Goal: Transaction & Acquisition: Obtain resource

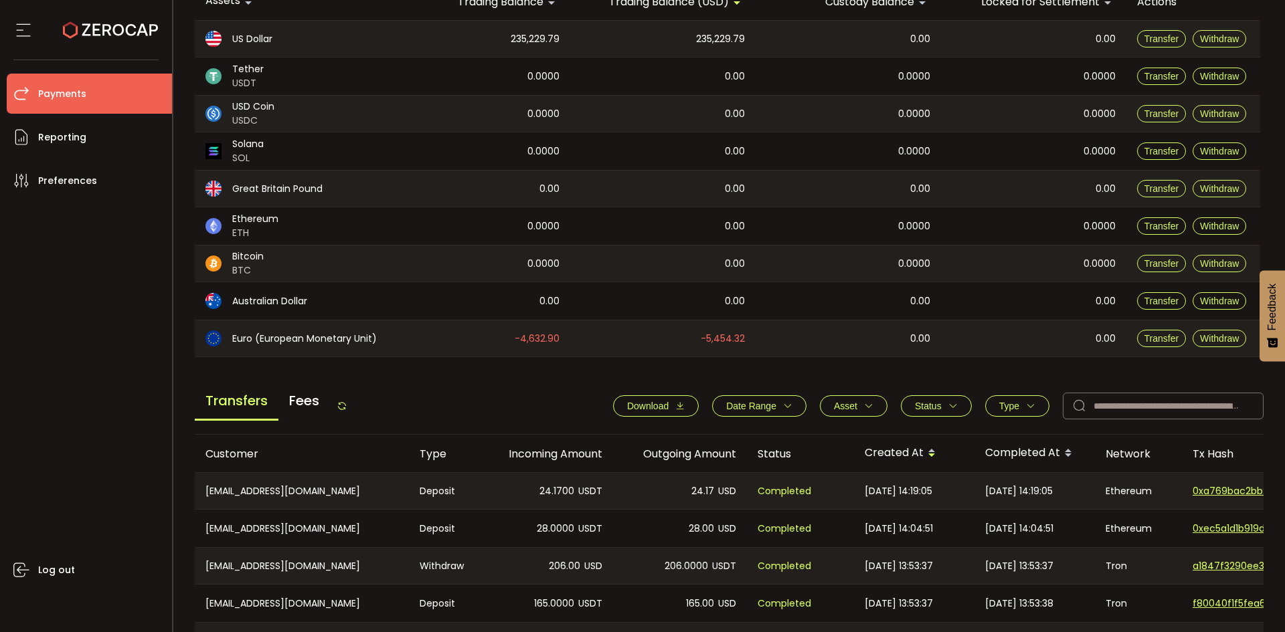
scroll to position [201, 0]
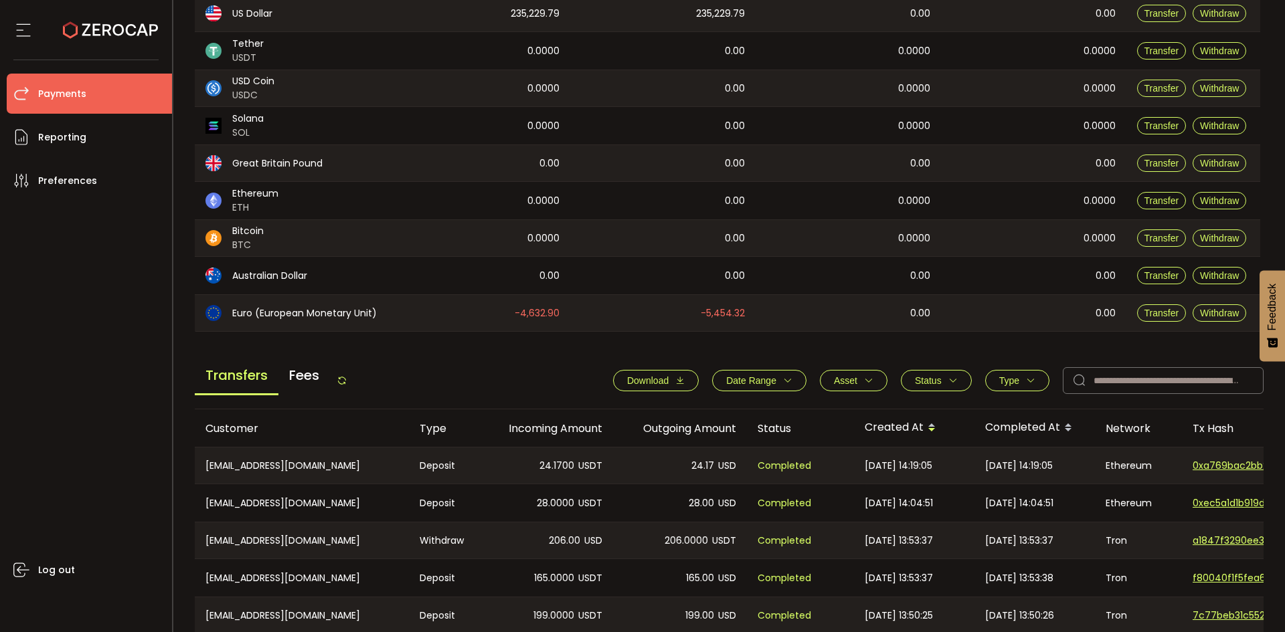
click at [658, 379] on span "Download" at bounding box center [647, 380] width 41 height 11
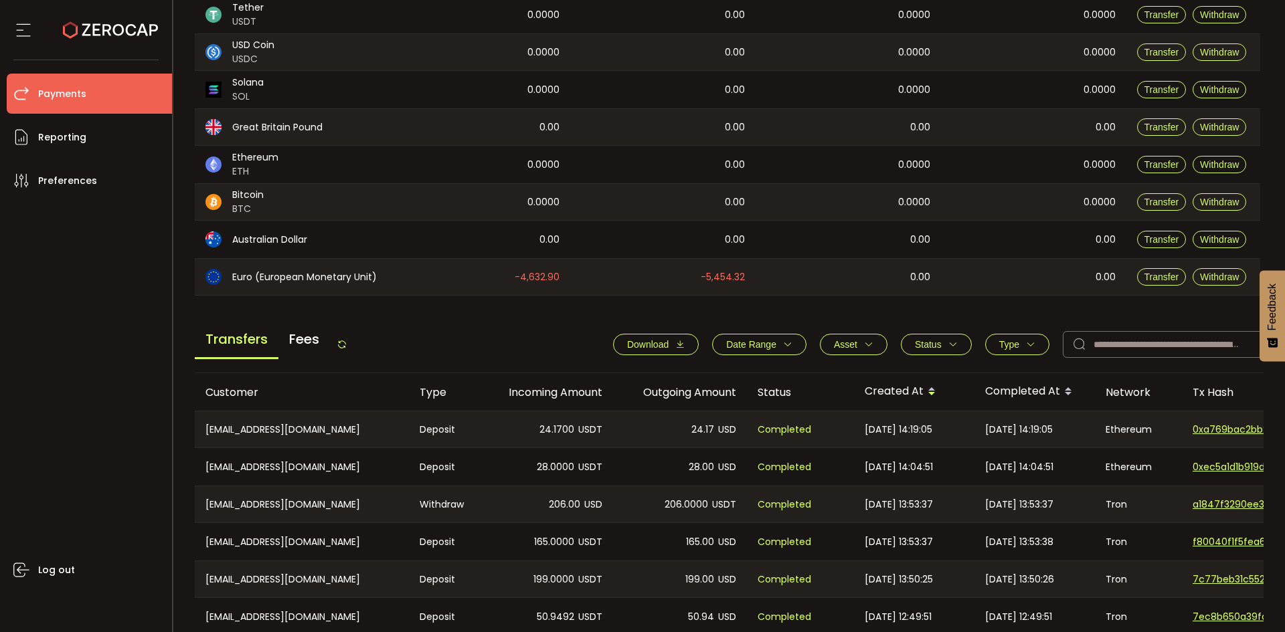
scroll to position [268, 0]
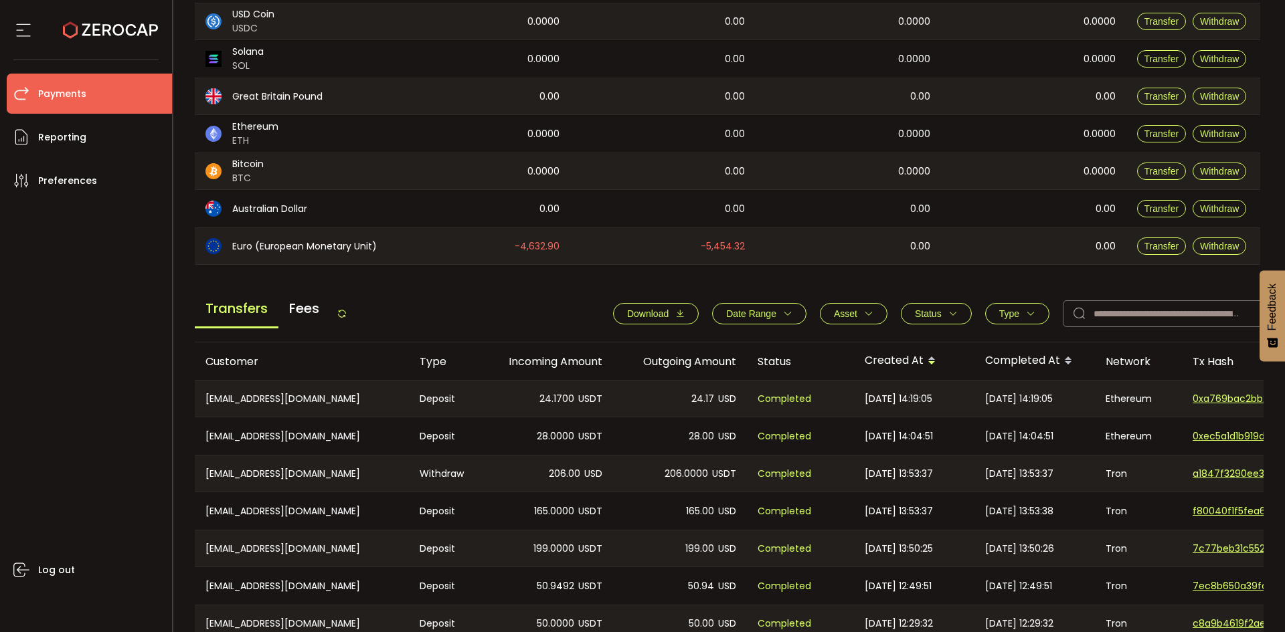
click at [539, 301] on div "Transfers Fees Download Date Range - Asset BTC ETH EUR GBP USD USDC USDT Clear …" at bounding box center [729, 317] width 1069 height 51
click at [1024, 307] on button "Type" at bounding box center [1017, 313] width 64 height 21
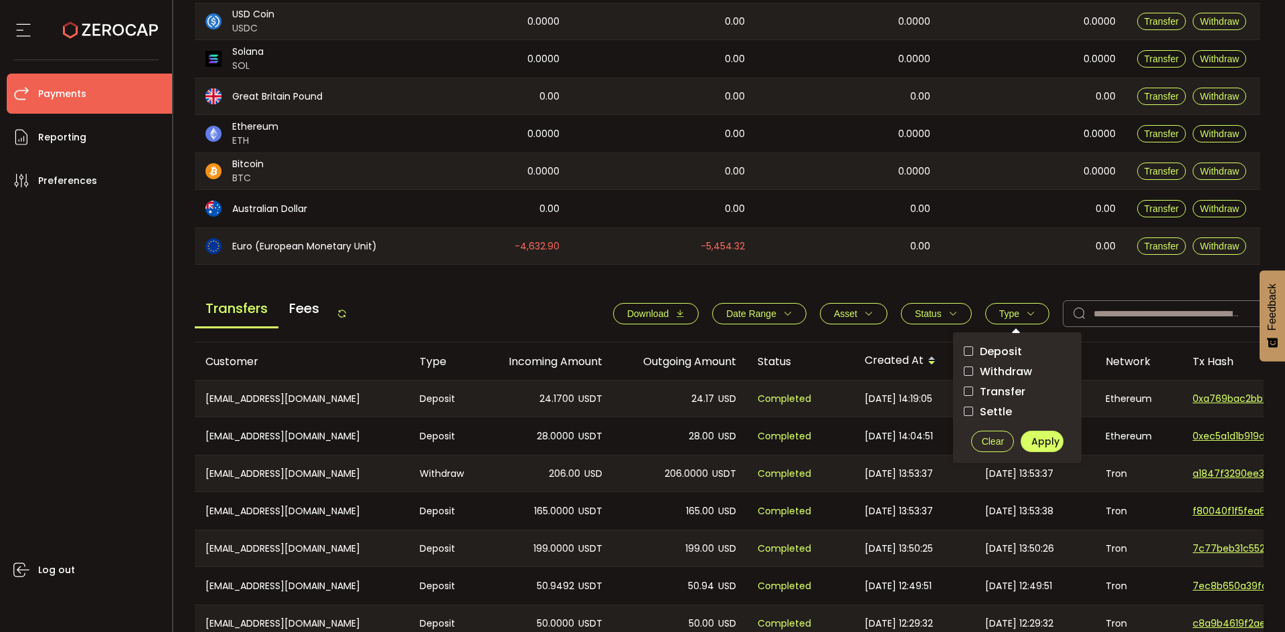
click at [1009, 355] on span "Deposit" at bounding box center [997, 351] width 49 height 13
click at [1027, 446] on button "Apply" at bounding box center [1042, 441] width 43 height 21
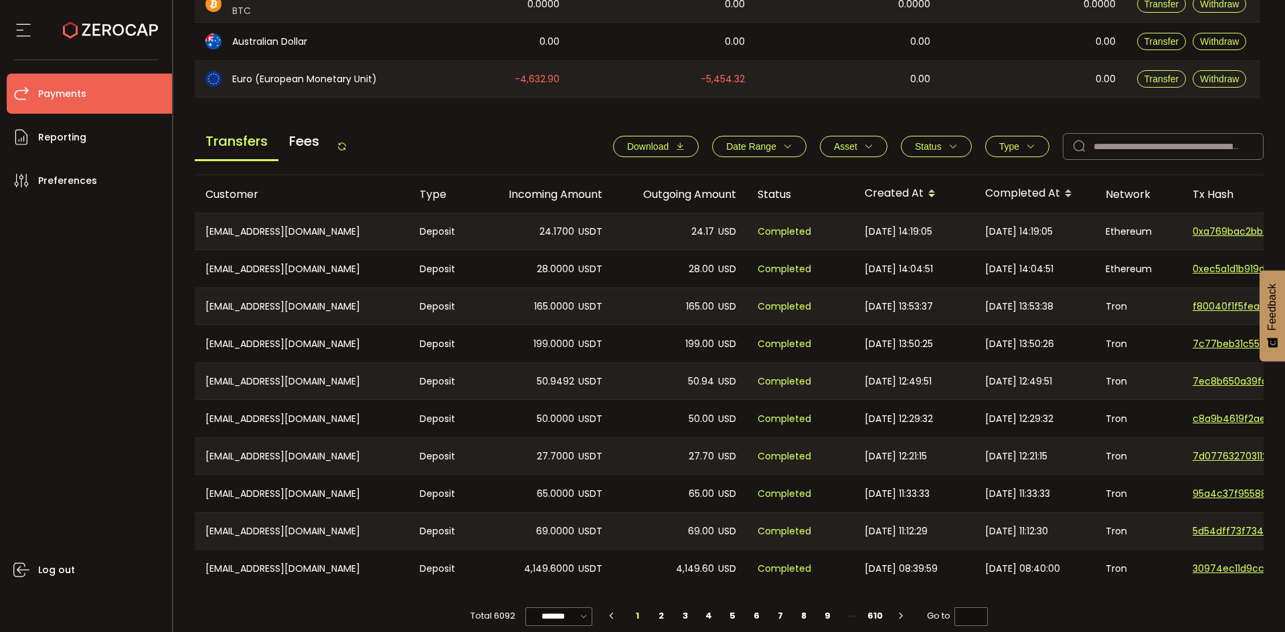
scroll to position [452, 0]
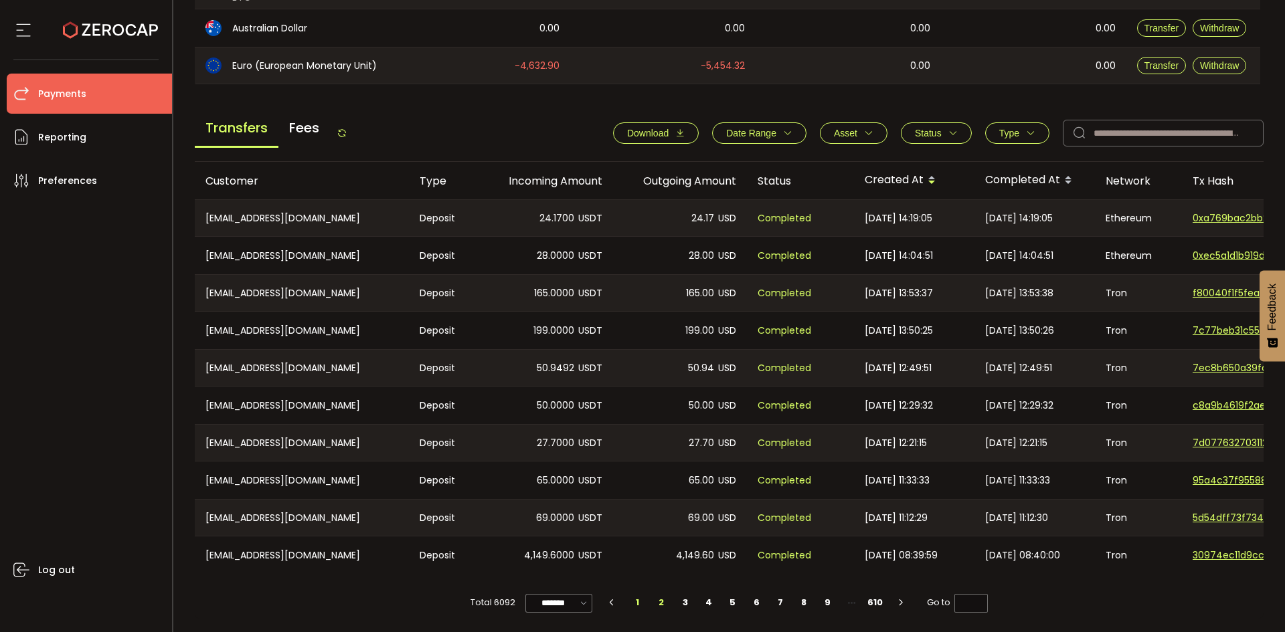
click at [664, 602] on li "2" at bounding box center [662, 603] width 24 height 19
click at [681, 599] on li "3" at bounding box center [685, 603] width 24 height 19
click at [710, 600] on li "4" at bounding box center [709, 603] width 24 height 19
click at [681, 596] on li "3" at bounding box center [685, 603] width 24 height 19
type input "*"
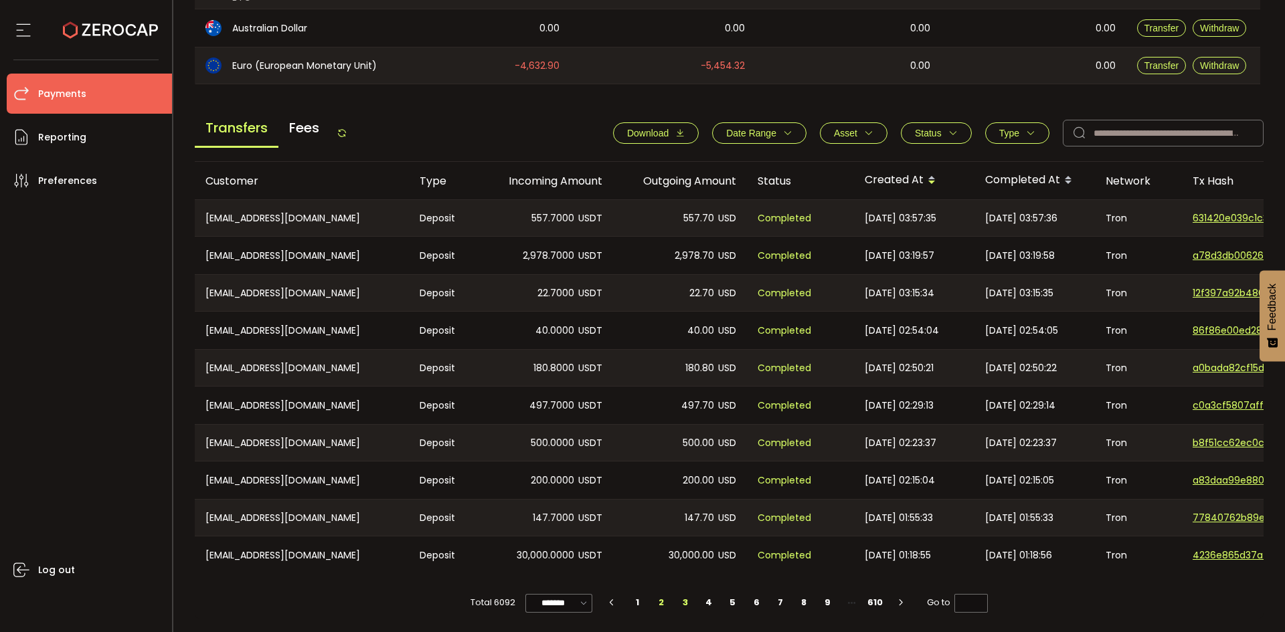
click at [660, 605] on li "2" at bounding box center [662, 603] width 24 height 19
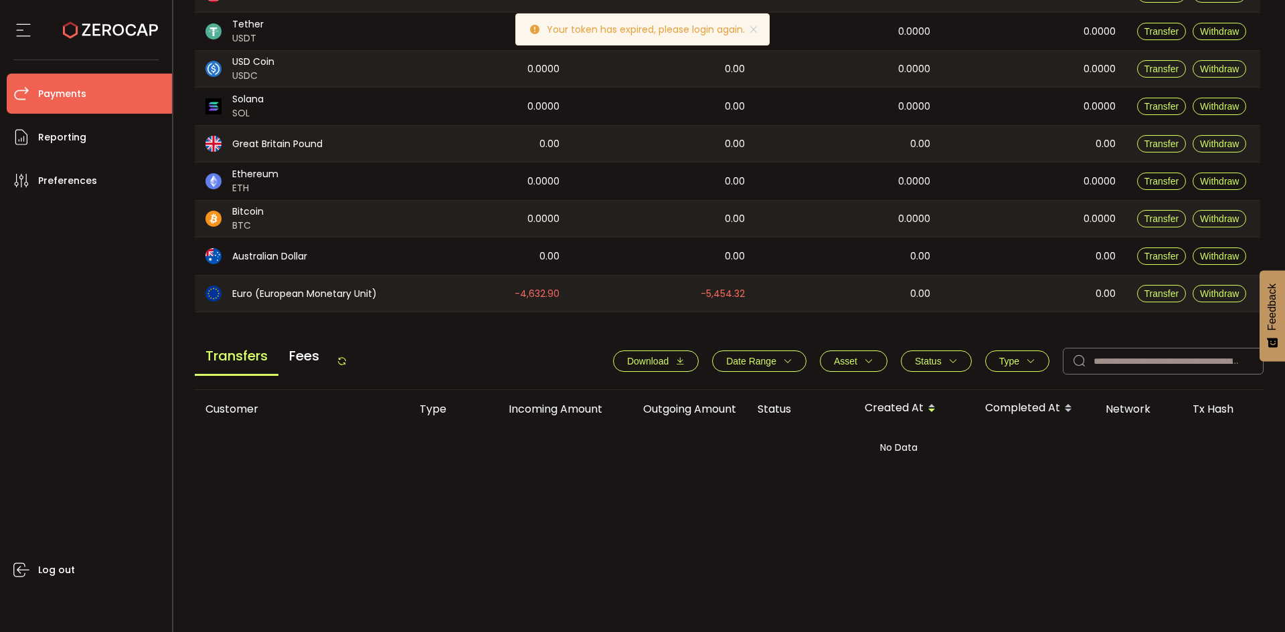
scroll to position [220, 0]
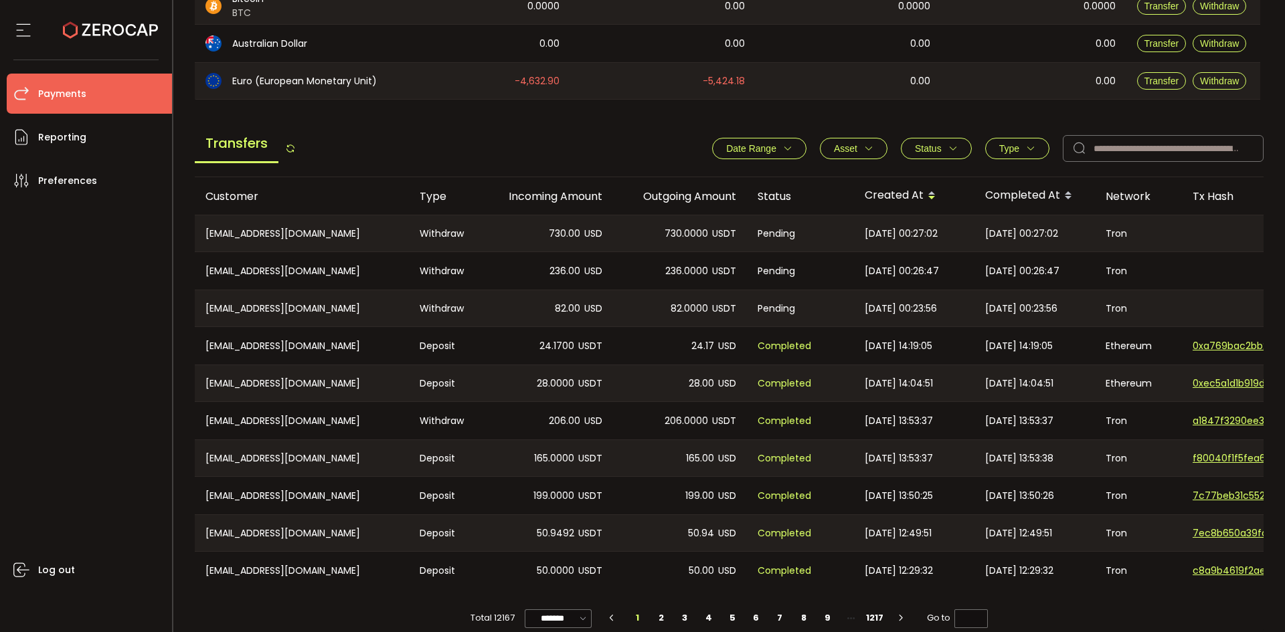
scroll to position [452, 0]
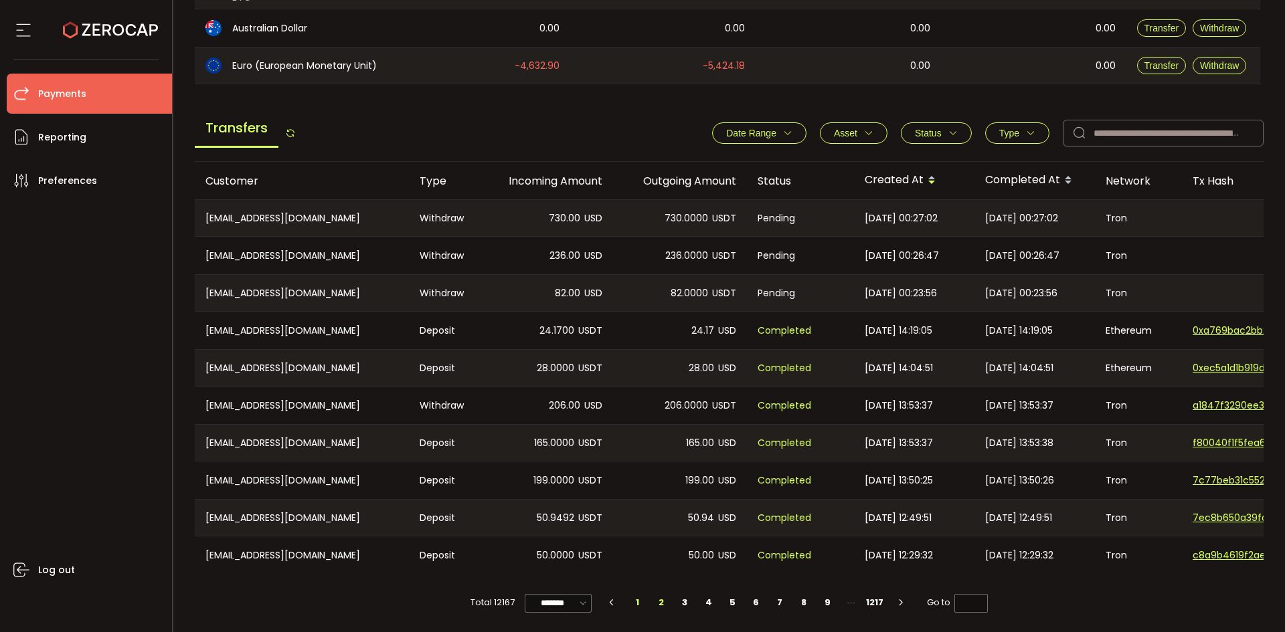
click at [655, 594] on li "2" at bounding box center [661, 603] width 24 height 19
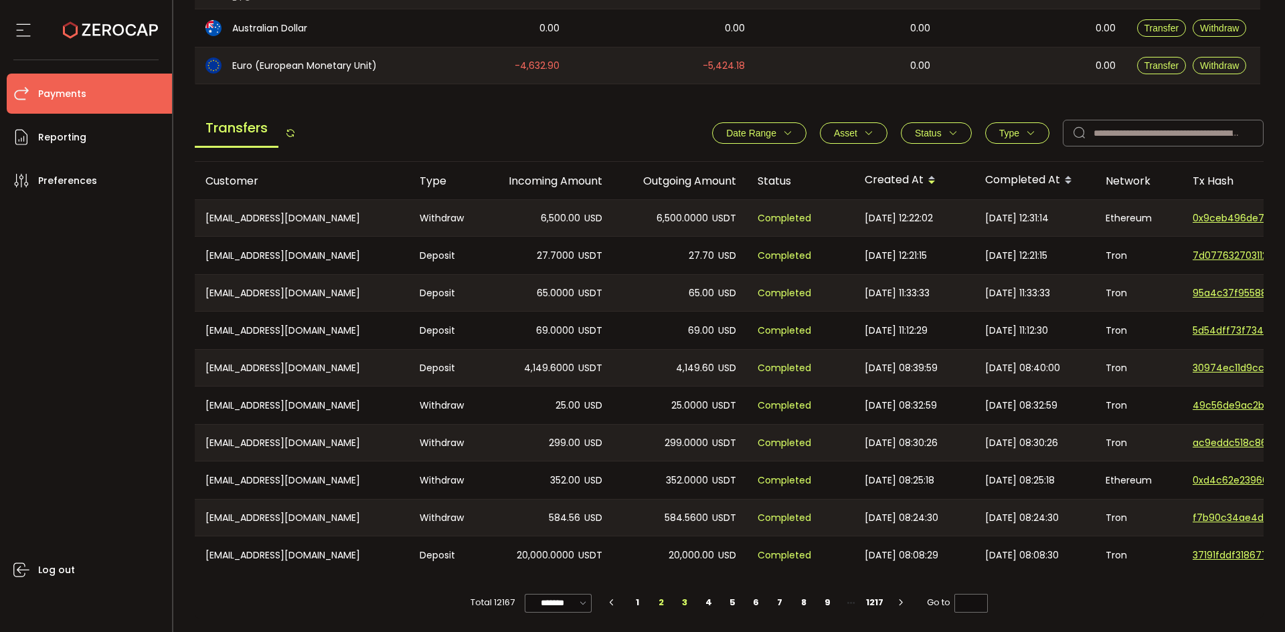
click at [681, 600] on li "3" at bounding box center [685, 603] width 24 height 19
click at [709, 606] on li "4" at bounding box center [709, 603] width 24 height 19
click at [734, 602] on li "5" at bounding box center [733, 603] width 24 height 19
type input "*"
